Goal: Information Seeking & Learning: Check status

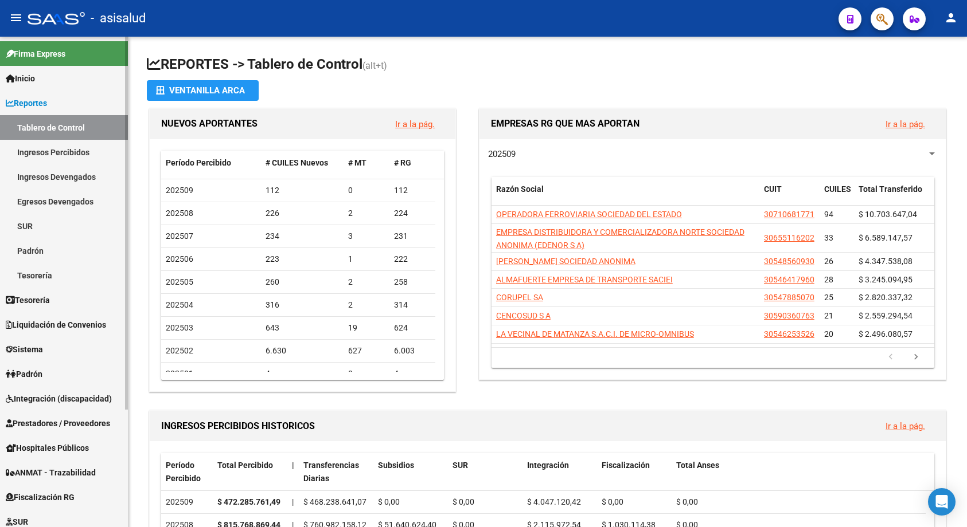
click at [36, 151] on link "Ingresos Percibidos" at bounding box center [64, 152] width 128 height 25
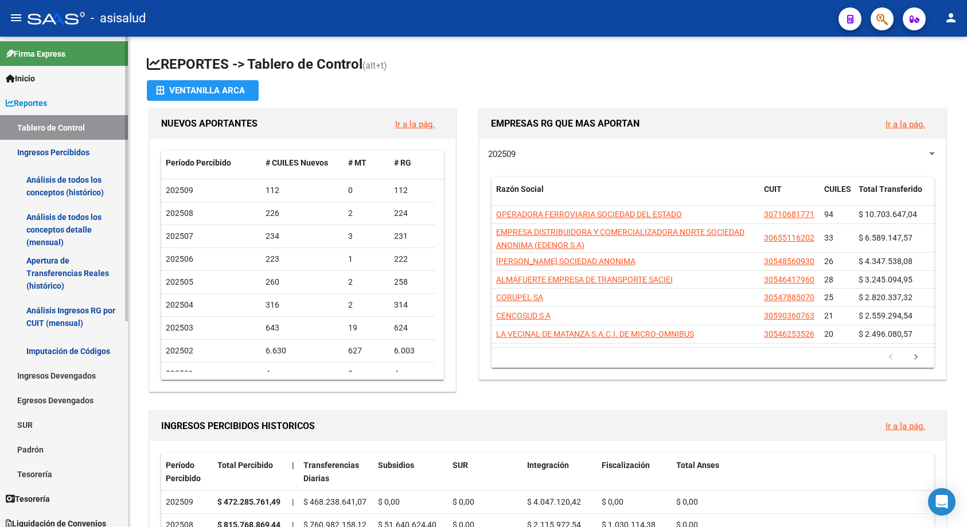
click at [49, 186] on link "Análisis de todos los conceptos (histórico)" at bounding box center [64, 187] width 128 height 44
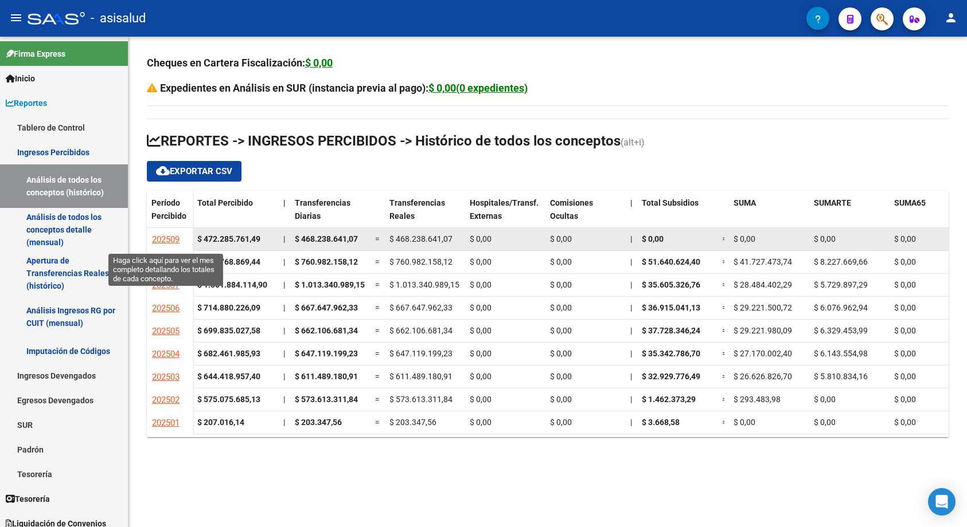
click at [167, 239] on span "202509" at bounding box center [166, 240] width 28 height 10
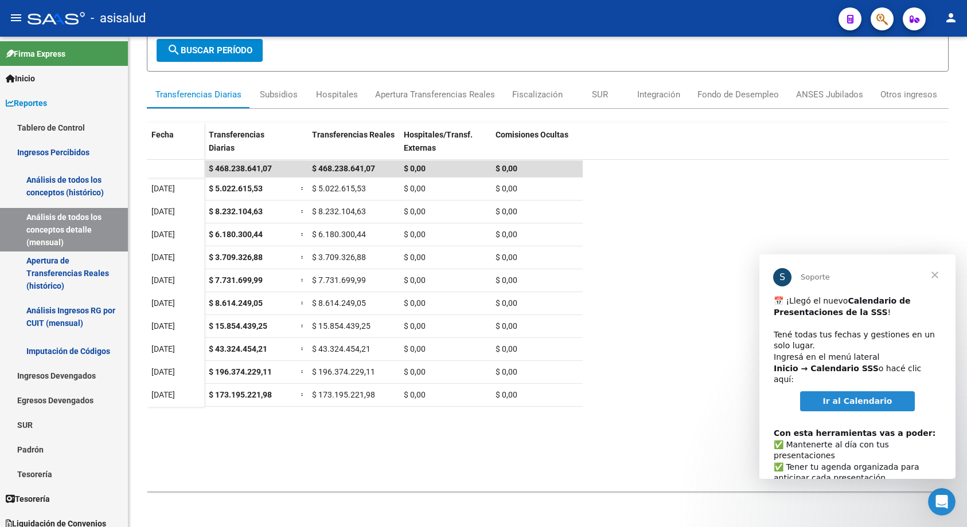
click at [939, 276] on span "Cerrar" at bounding box center [934, 275] width 41 height 41
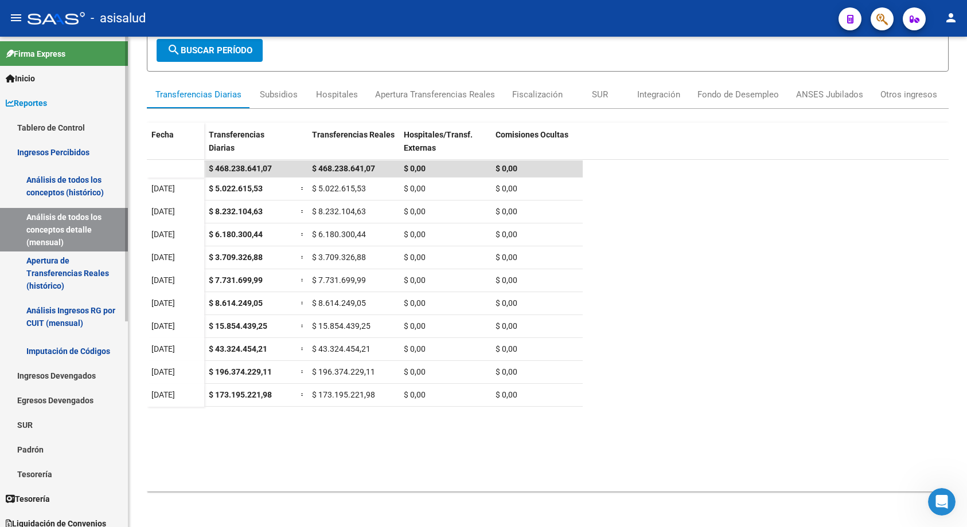
click at [53, 151] on link "Ingresos Percibidos" at bounding box center [64, 152] width 128 height 25
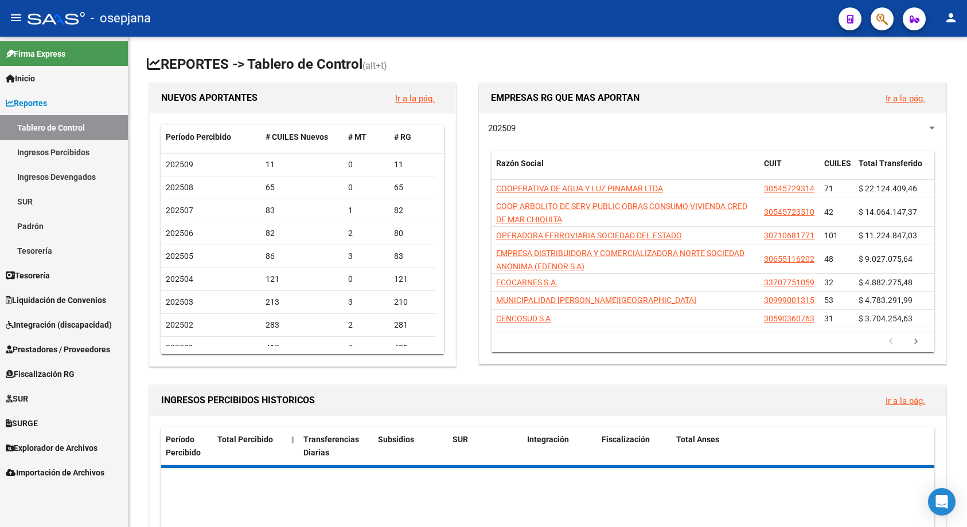
click at [65, 149] on link "Ingresos Percibidos" at bounding box center [64, 152] width 128 height 25
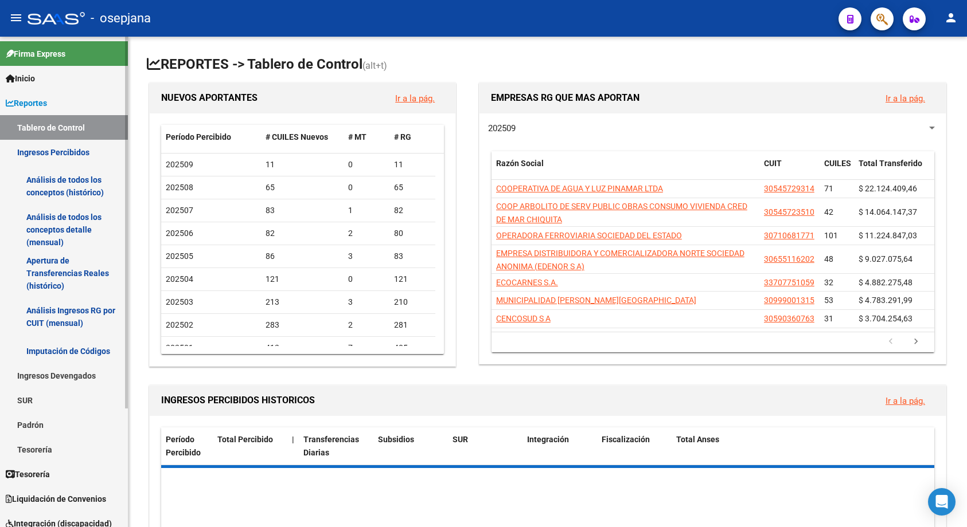
click at [61, 185] on link "Análisis de todos los conceptos (histórico)" at bounding box center [64, 187] width 128 height 44
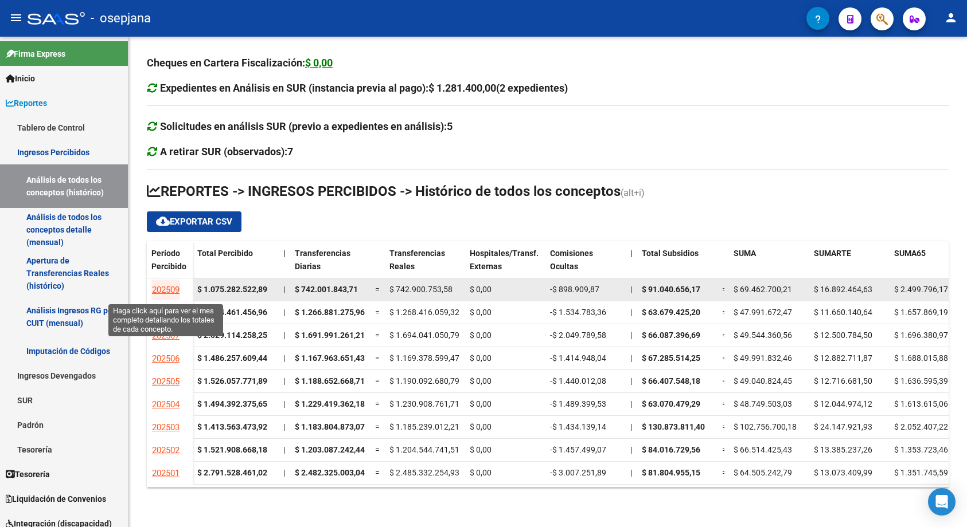
click at [167, 291] on span "202509" at bounding box center [166, 290] width 28 height 10
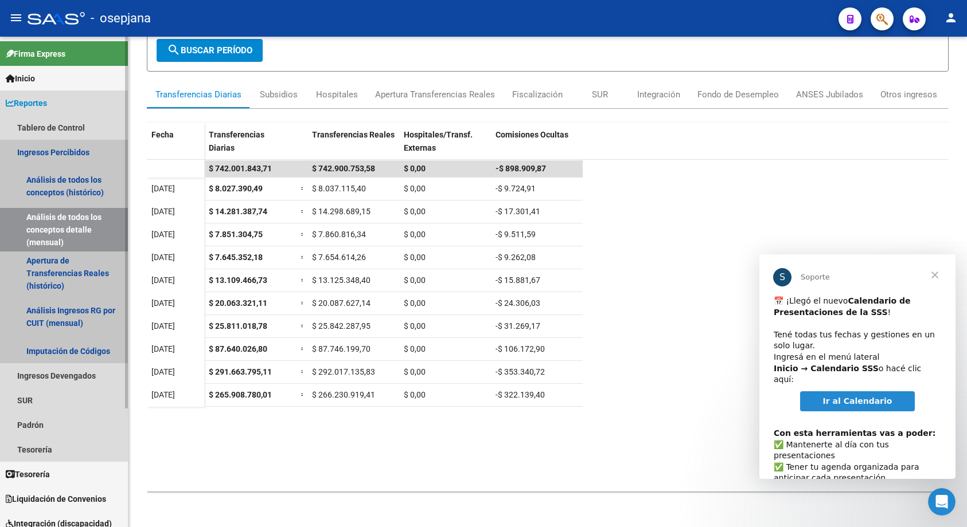
click at [54, 151] on link "Ingresos Percibidos" at bounding box center [64, 152] width 128 height 25
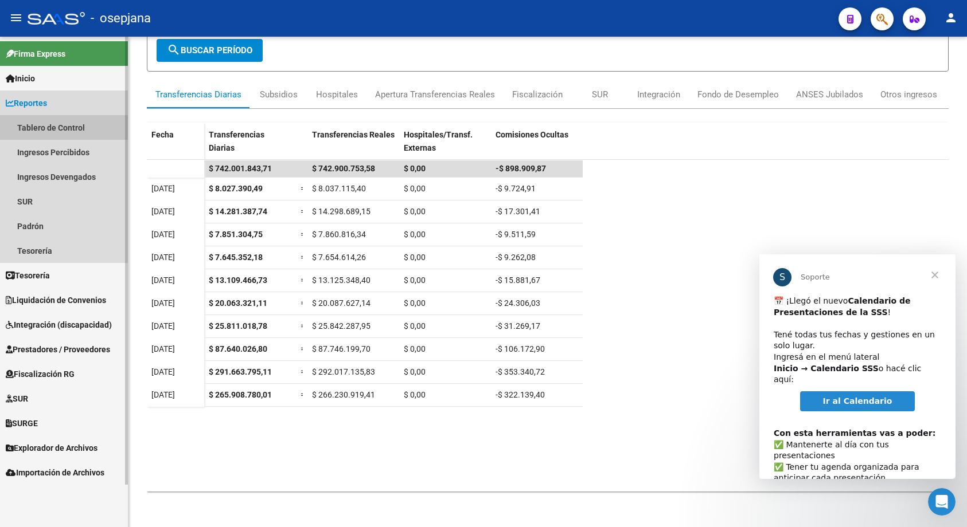
click at [60, 123] on link "Tablero de Control" at bounding box center [64, 127] width 128 height 25
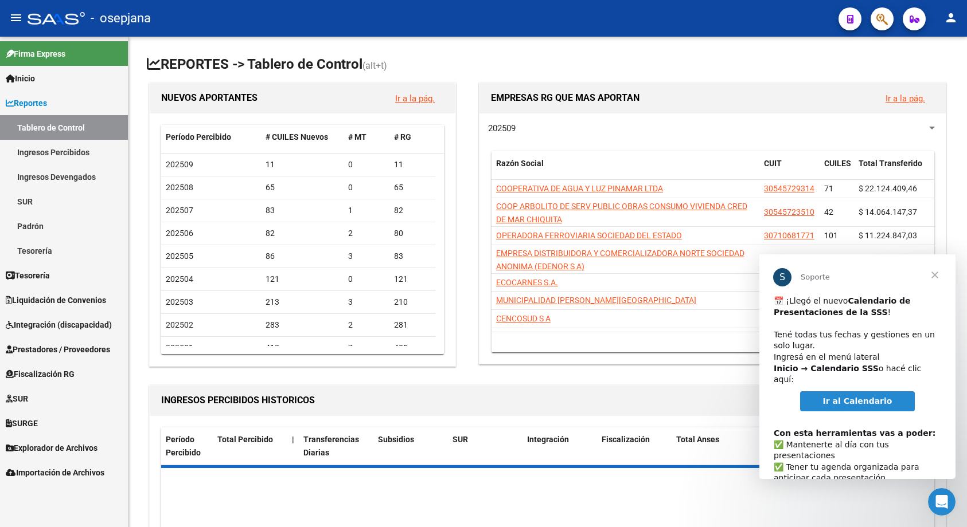
click at [932, 273] on span "Cerrar" at bounding box center [934, 275] width 41 height 41
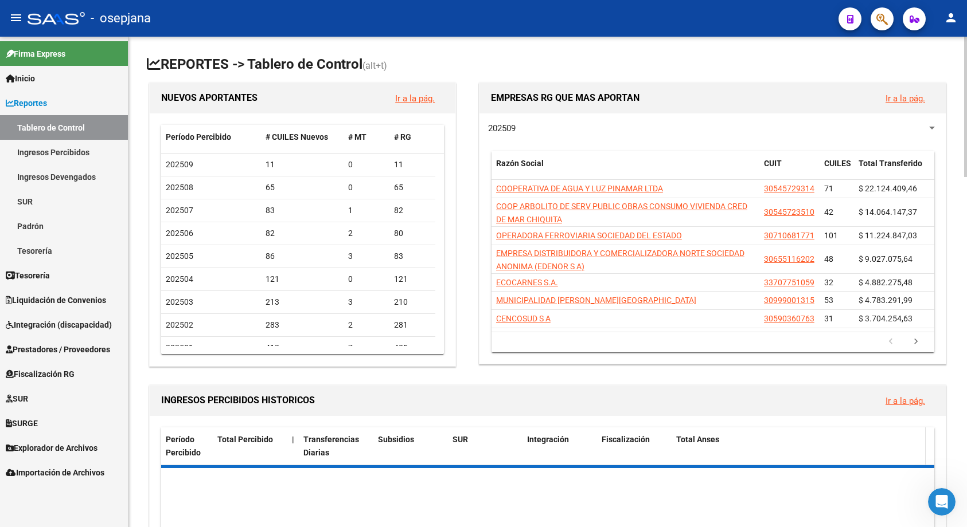
scroll to position [172, 0]
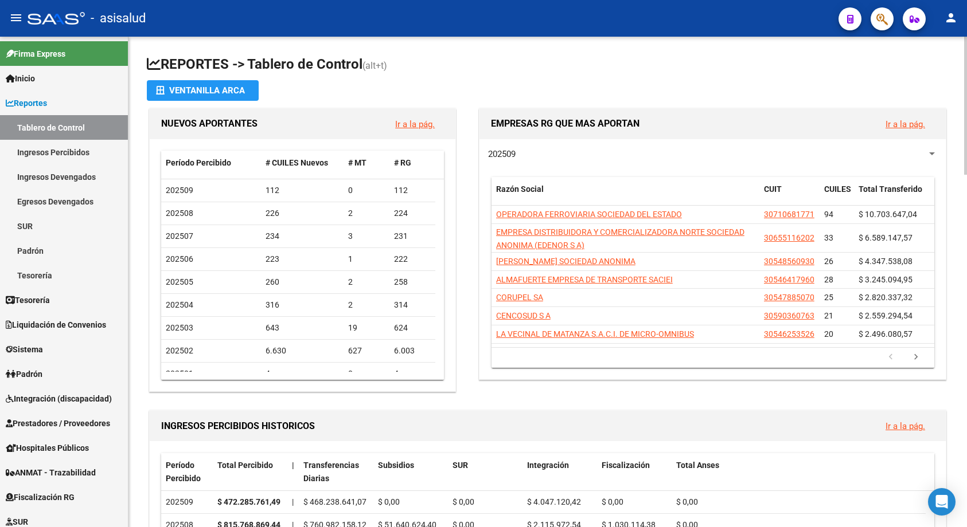
scroll to position [229, 0]
